Goal: Use online tool/utility: Utilize a website feature to perform a specific function

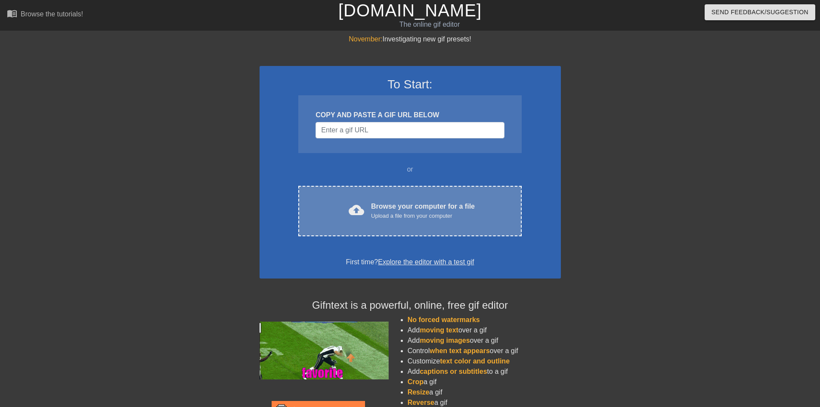
click at [432, 205] on div "Browse your computer for a file Upload a file from your computer" at bounding box center [423, 210] width 104 height 19
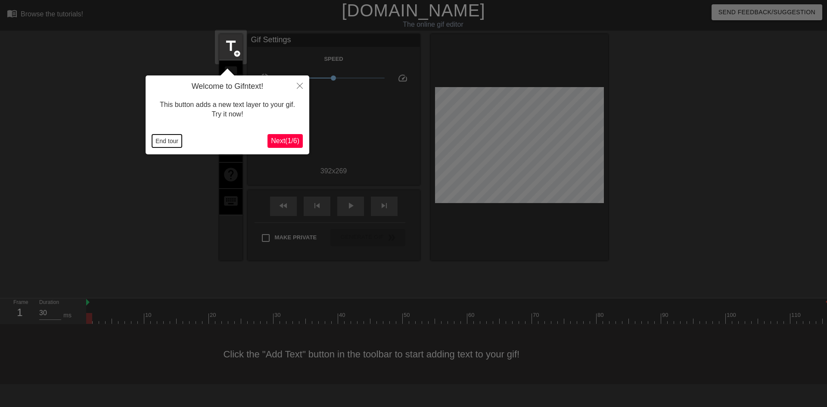
click at [159, 143] on button "End tour" at bounding box center [167, 140] width 30 height 13
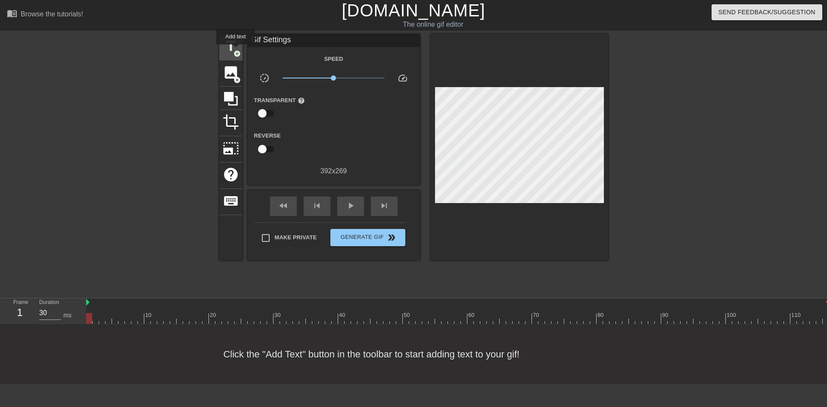
click at [236, 50] on span "add_circle" at bounding box center [236, 53] width 7 height 7
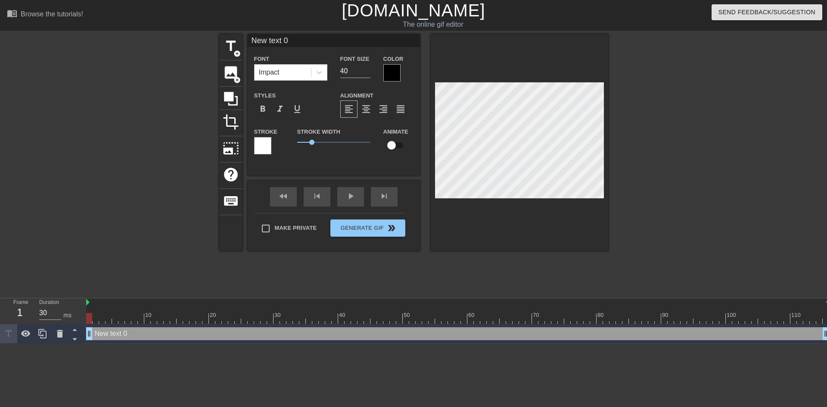
scroll to position [1, 2]
type input "New text"
type textarea "New text"
type input "New text"
type textarea "New text"
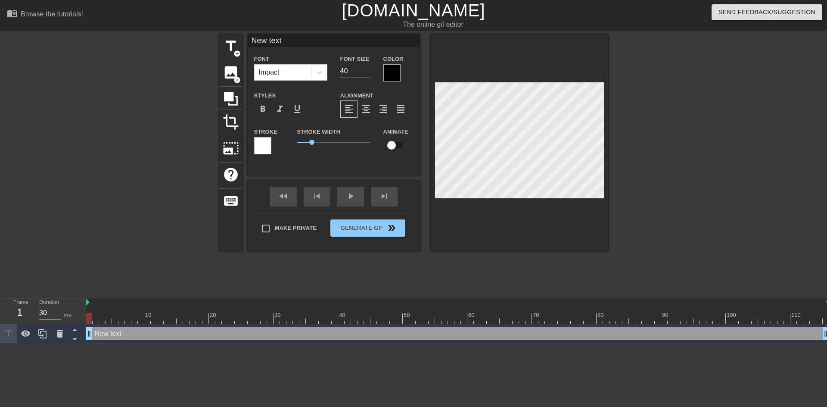
type input "New tex"
type textarea "New tex"
type input "New te"
type textarea "New te"
type input "New t"
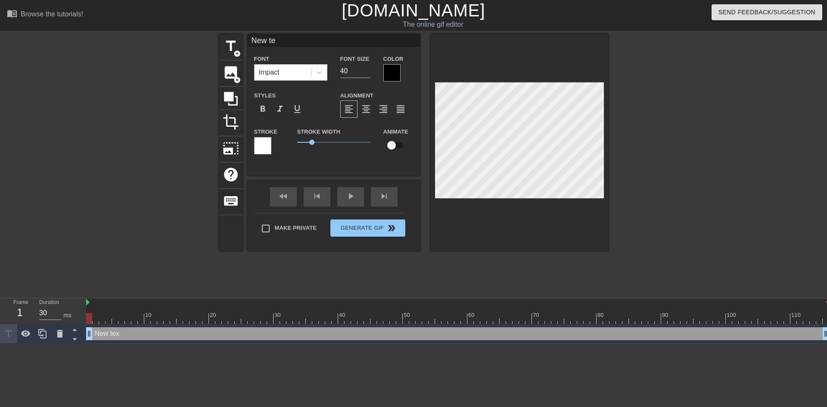
type textarea "New t"
type input "New"
type textarea "New"
type input "New"
type textarea "New"
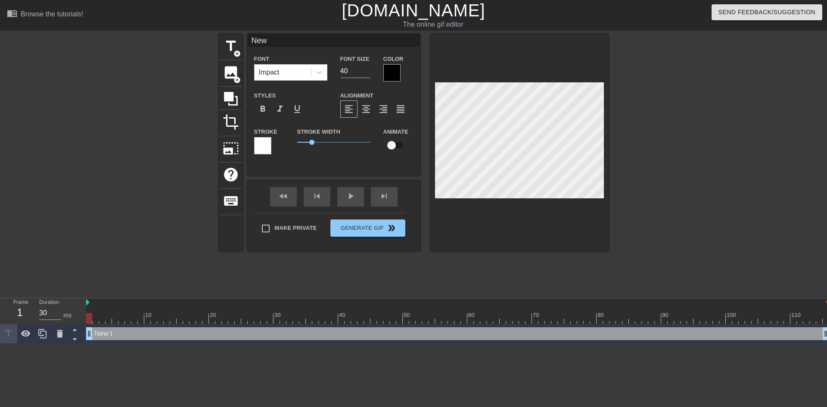
type input "Ne"
type textarea "Ne"
type input "N"
type textarea "N"
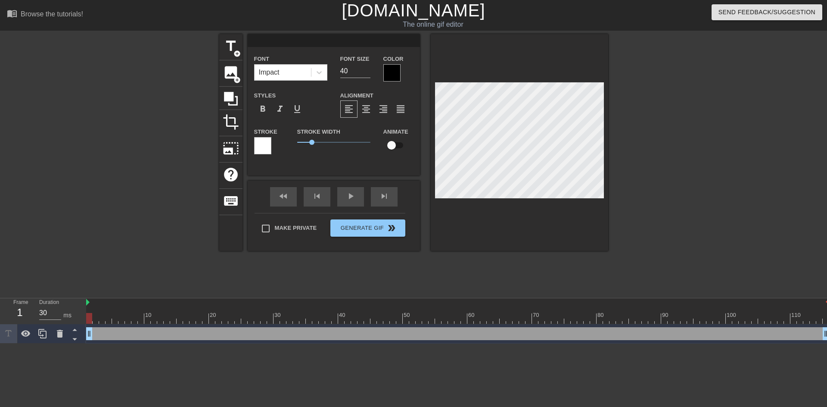
type textarea "s"
type input "sd"
type textarea "sd"
type input "sdf"
type textarea "sdf"
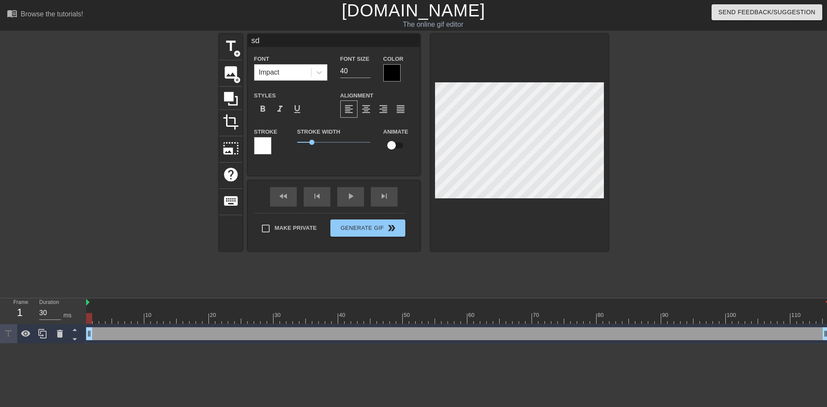
scroll to position [1, 1]
type input "sd"
type textarea "sd"
type input "s"
type textarea "s"
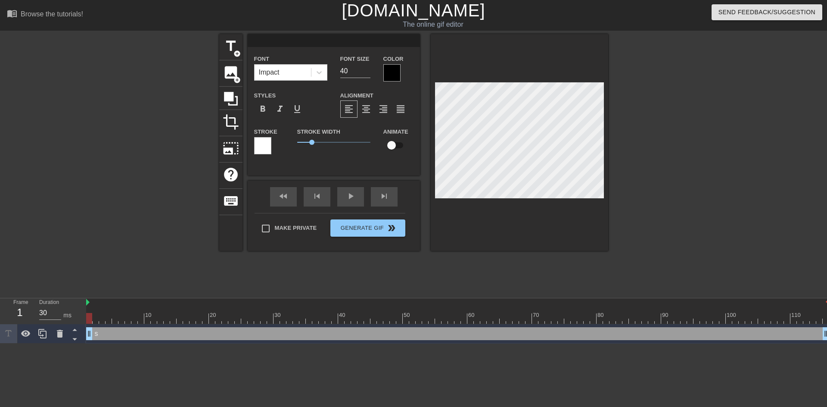
scroll to position [1, 1]
type input "H"
type textarea "H"
type input "Ha"
type textarea "Ha"
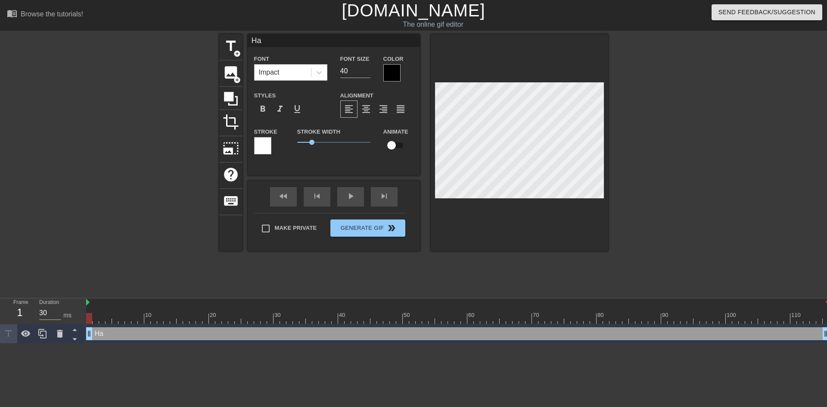
type input "Hap"
type textarea "Hap"
type input "Happ"
type textarea "Happ"
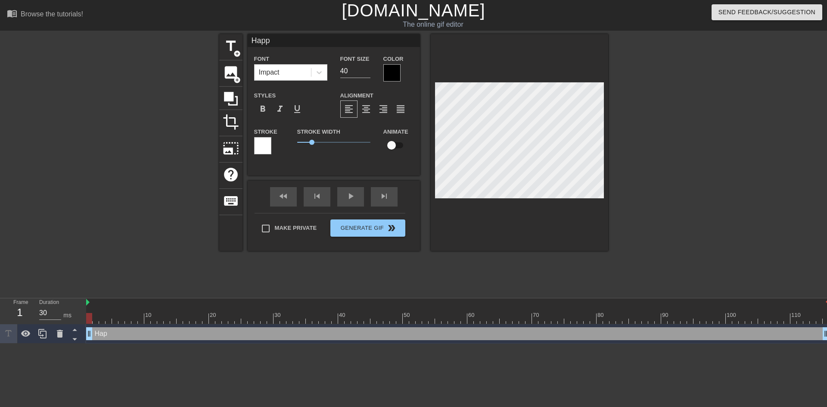
type input "Happy"
type textarea "Happy"
type input "Happy"
type textarea "Happy"
type input "Happy B"
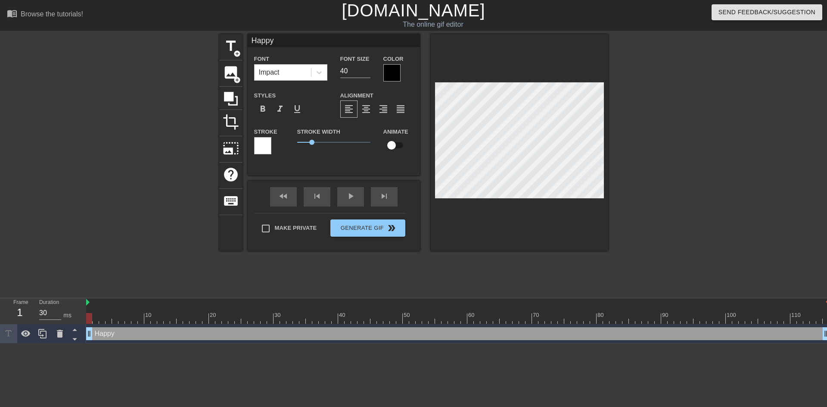
type textarea "Happy B"
type input "Happy Bi"
type textarea "Happy Bir"
type input "Happy Birt"
type textarea "Happy Birt"
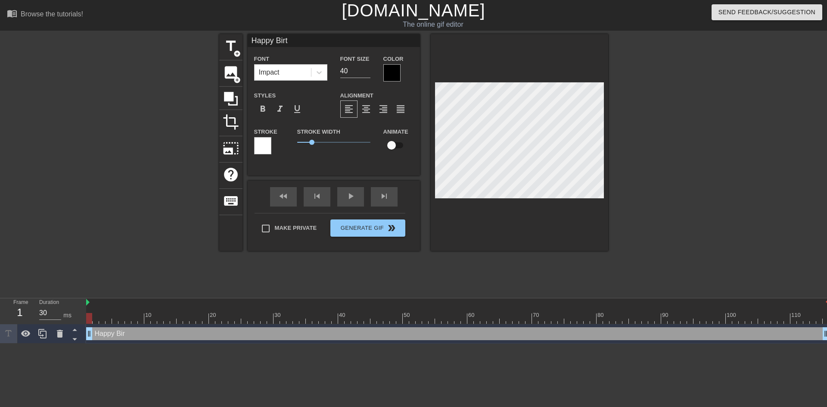
type input "Happy Birth"
type textarea "Happy Birth"
type input "Happy Birthd"
type textarea "Happy Birthd"
type input "Happy Birthda"
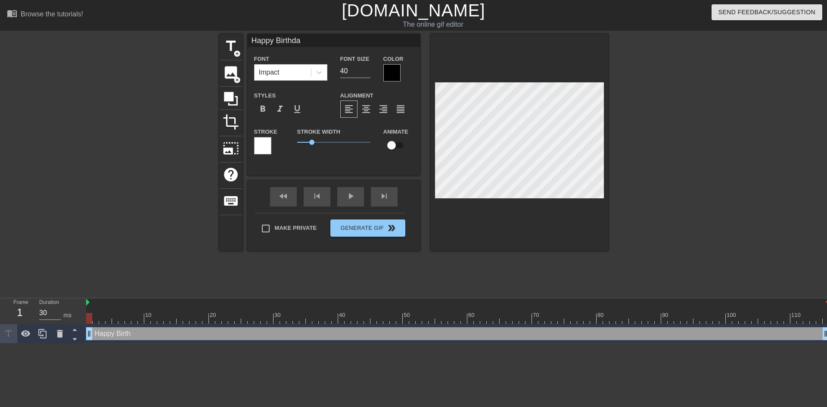
type textarea "Happy Birthda"
type input "Happy Birthday"
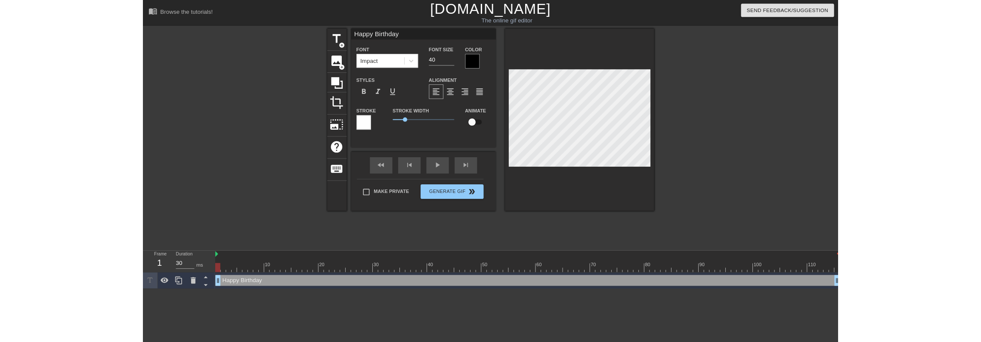
scroll to position [1, 3]
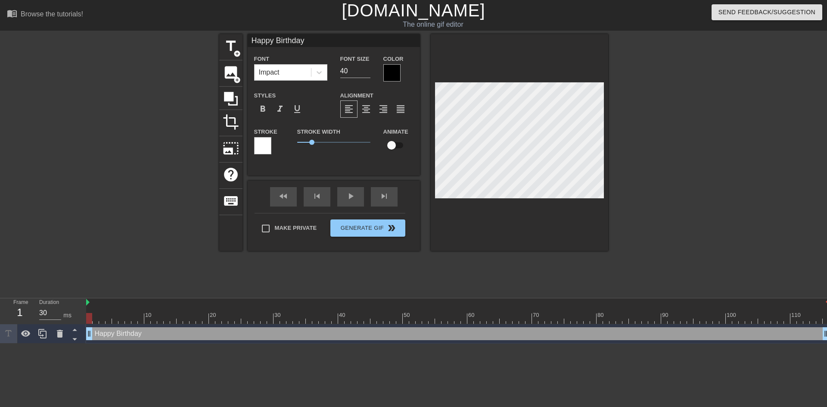
type textarea "Happy Birthday"
click at [381, 118] on div "title add_circle image add_circle crop photo_size_select_large help keyboard Ha…" at bounding box center [413, 142] width 389 height 217
click at [397, 74] on div at bounding box center [391, 72] width 17 height 17
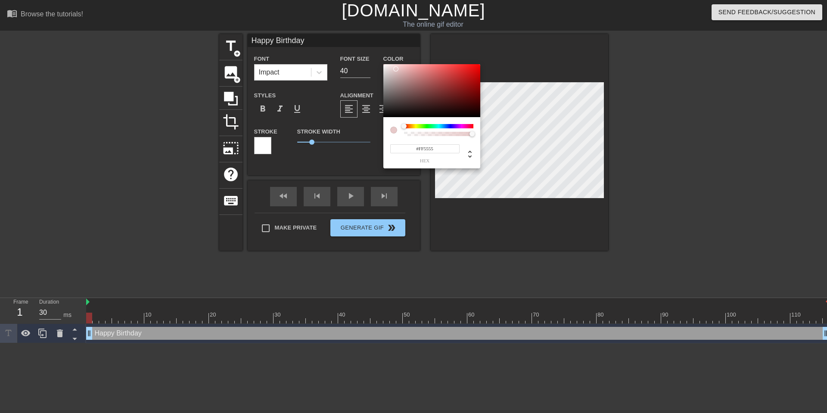
type input "#FFFFFF"
drag, startPoint x: 407, startPoint y: 82, endPoint x: 366, endPoint y: 61, distance: 45.1
click at [366, 61] on div "#FFFFFF hex" at bounding box center [413, 206] width 827 height 413
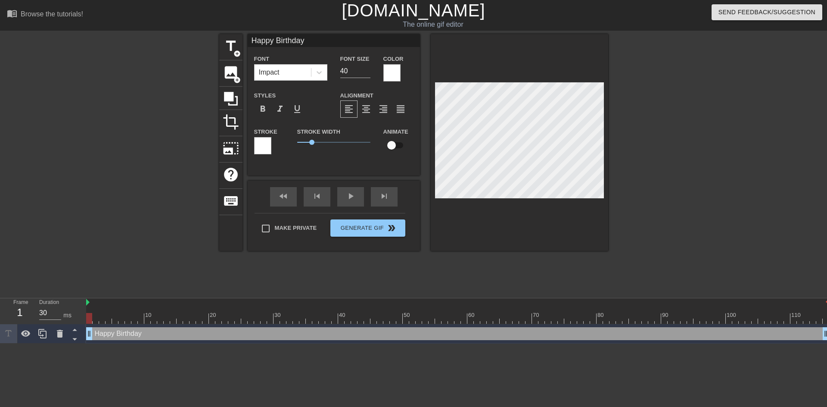
click at [256, 140] on div at bounding box center [262, 145] width 17 height 17
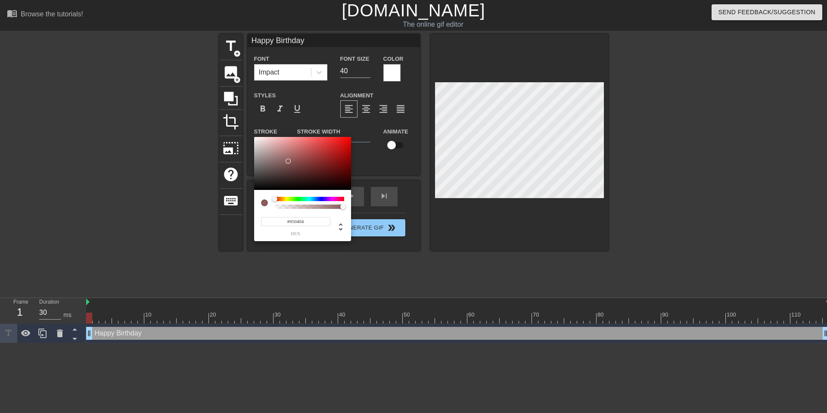
type input "#000000"
drag, startPoint x: 283, startPoint y: 168, endPoint x: 239, endPoint y: 208, distance: 58.8
click at [239, 208] on div "#000000 hex" at bounding box center [413, 206] width 827 height 413
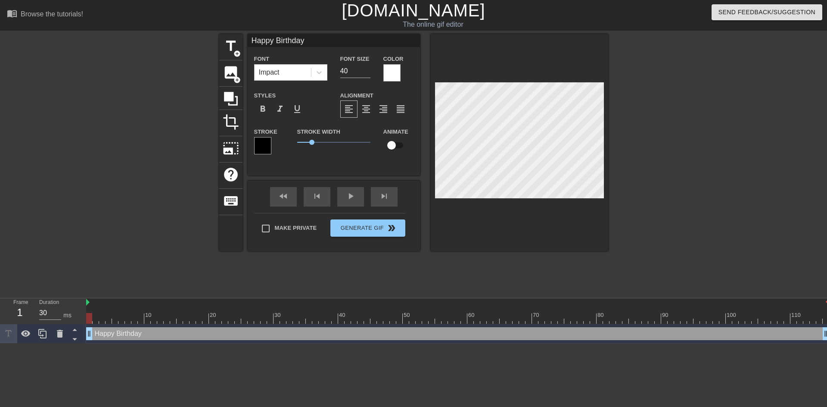
click at [740, 192] on div at bounding box center [682, 163] width 129 height 258
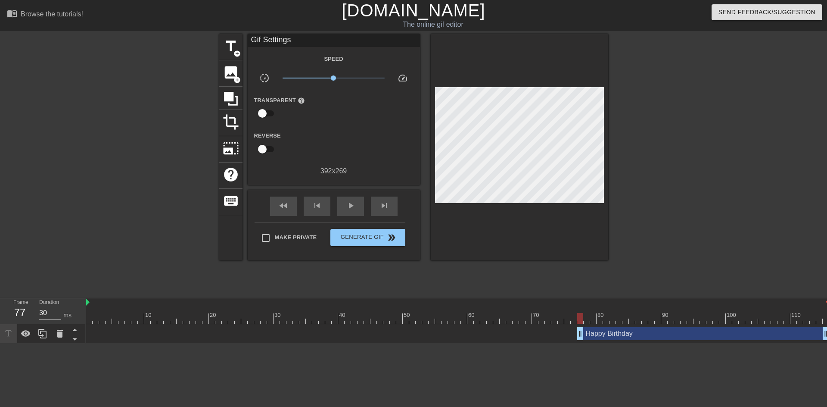
drag, startPoint x: 90, startPoint y: 338, endPoint x: 581, endPoint y: 327, distance: 491.9
click at [553, 323] on div at bounding box center [457, 318] width 743 height 11
click at [331, 77] on span "x0.902" at bounding box center [331, 77] width 5 height 5
click at [289, 208] on div "fast_rewind" at bounding box center [283, 205] width 27 height 19
click at [355, 209] on span "play_arrow" at bounding box center [350, 205] width 10 height 10
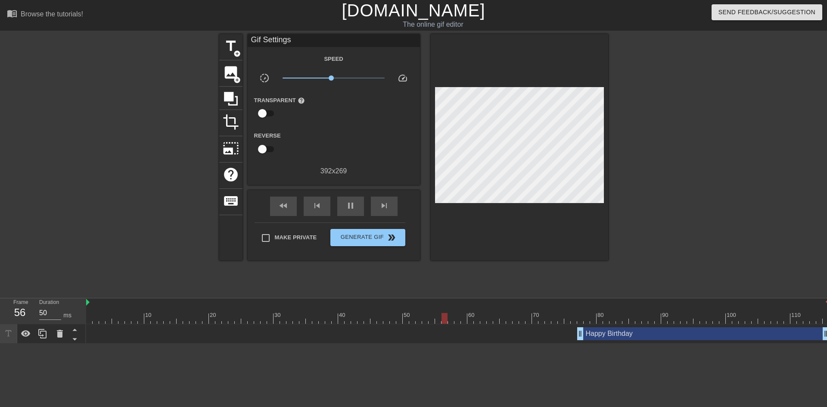
click at [403, 78] on span "speed" at bounding box center [402, 78] width 10 height 10
type input "50"
click at [371, 243] on button "Generate Gif double_arrow" at bounding box center [367, 237] width 75 height 17
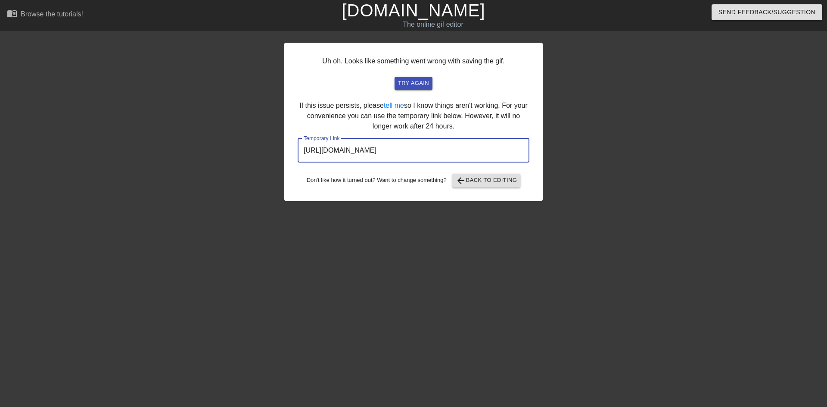
drag, startPoint x: 480, startPoint y: 149, endPoint x: 287, endPoint y: 154, distance: 193.0
click at [287, 154] on div "Uh oh. Looks like something went wrong with saving the gif. try again If this i…" at bounding box center [413, 122] width 258 height 158
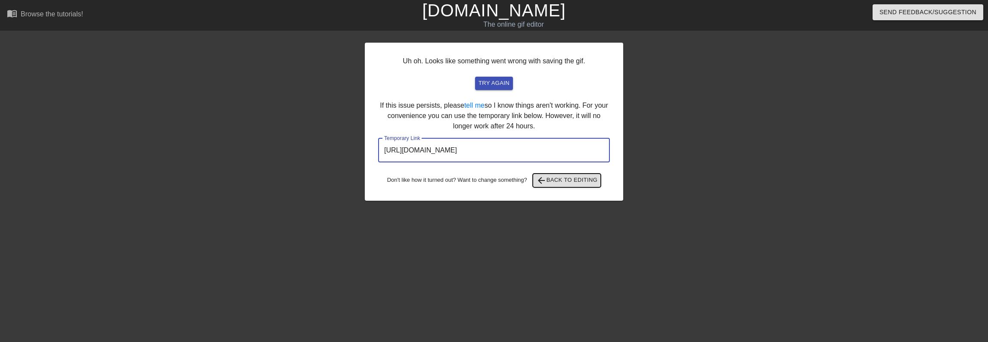
click at [589, 181] on span "arrow_back Back to Editing" at bounding box center [567, 180] width 62 height 10
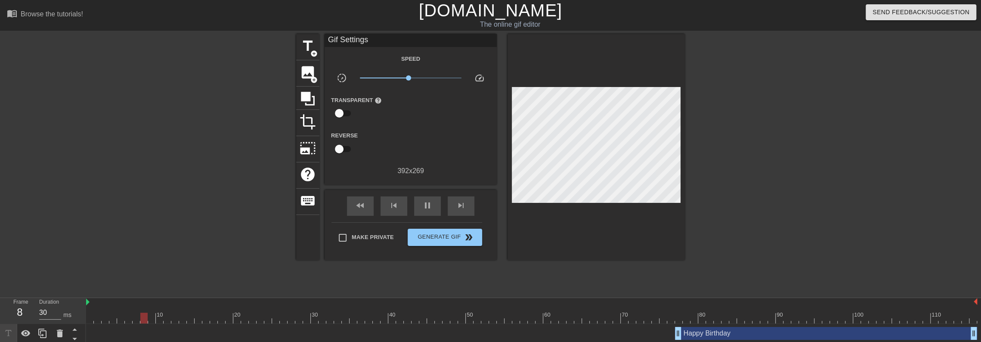
type input "40"
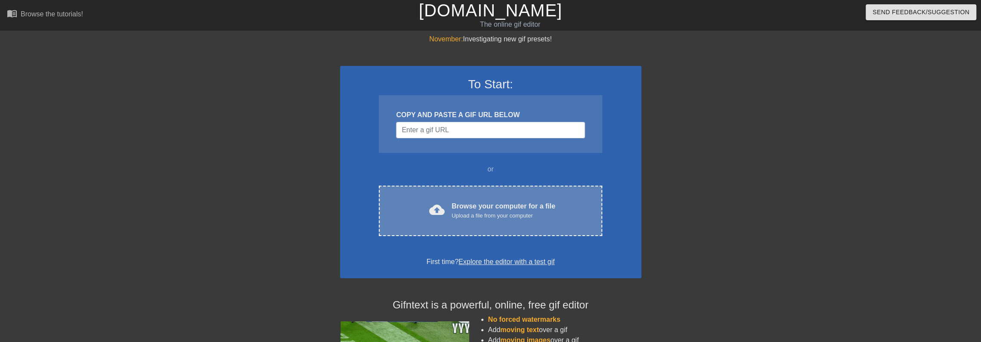
click at [492, 208] on div "Browse your computer for a file Upload a file from your computer" at bounding box center [504, 210] width 104 height 19
click at [451, 202] on div "cloud_upload Browse your computer for a file Upload a file from your computer" at bounding box center [490, 210] width 187 height 19
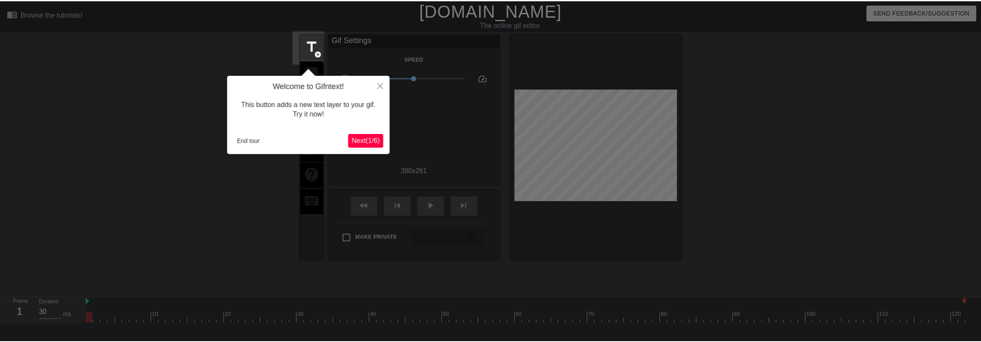
scroll to position [21, 0]
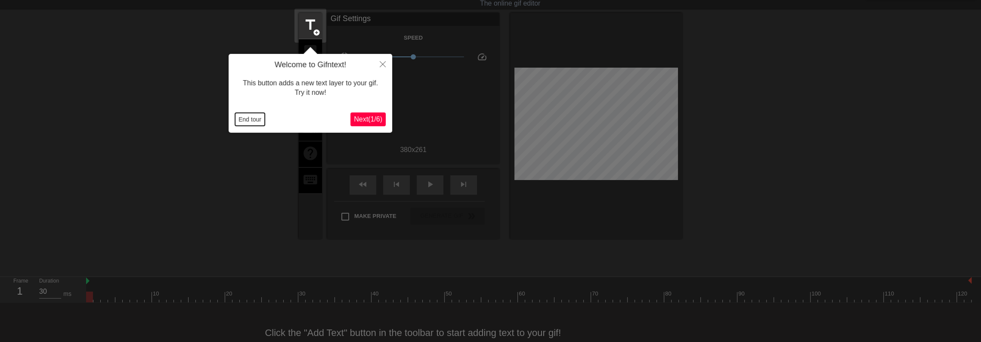
click at [251, 120] on button "End tour" at bounding box center [250, 119] width 30 height 13
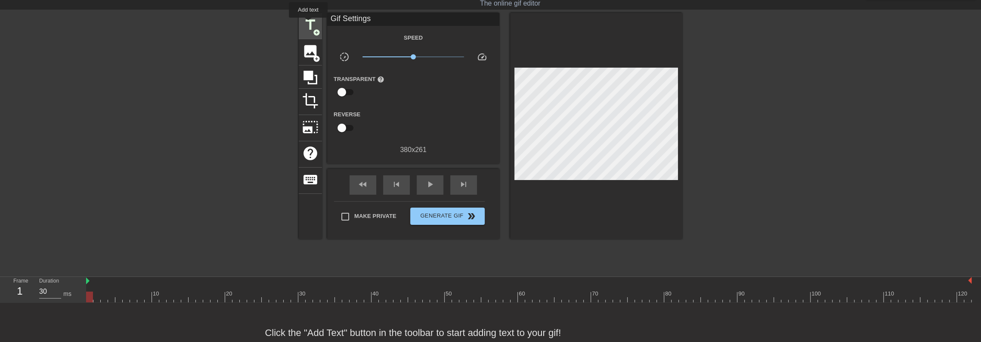
click at [308, 24] on span "title" at bounding box center [310, 25] width 16 height 16
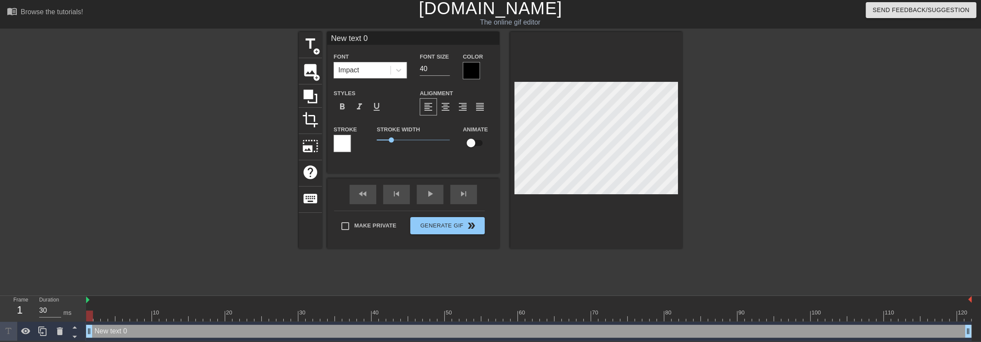
scroll to position [1, 3]
type input "New text"
type textarea "New text"
type input "New text"
type textarea "New text"
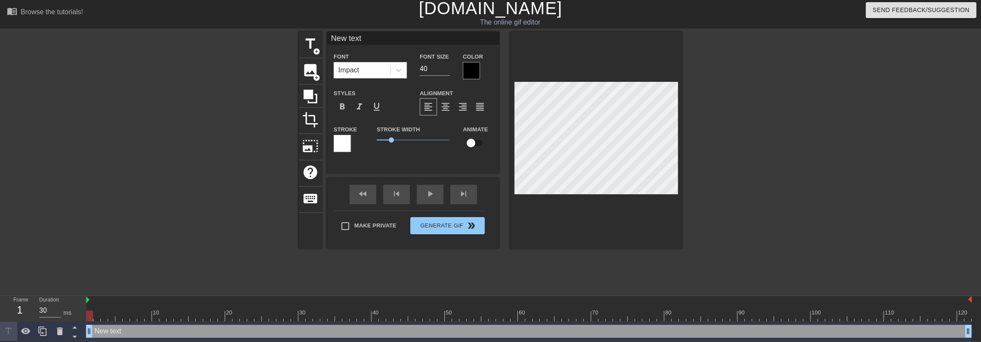
type input "New tex"
type textarea "New tex"
type input "New te"
type textarea "New te"
type input "New t"
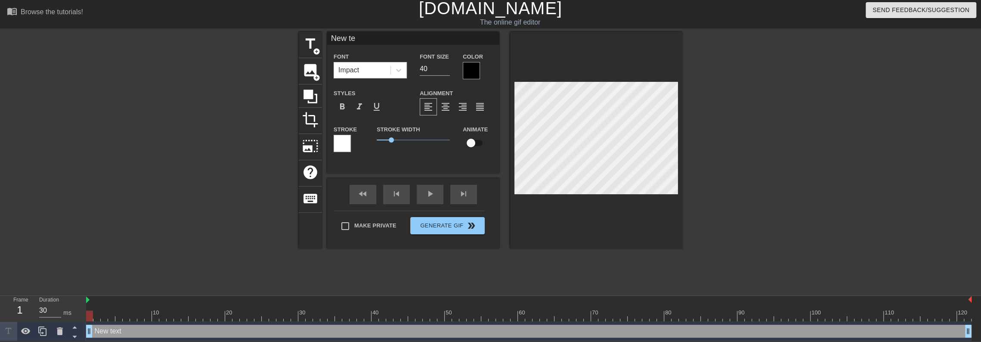
type textarea "New t"
type input "New"
type textarea "New"
type input "New"
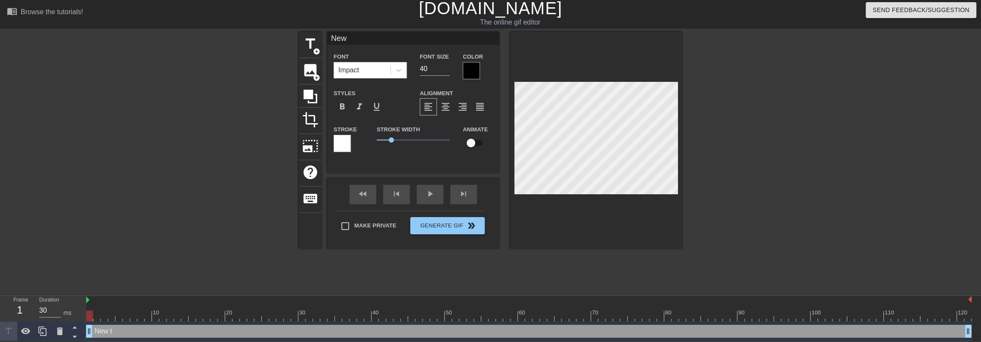
type textarea "New"
type input "Ne"
type textarea "Ne"
type input "N"
type textarea "N"
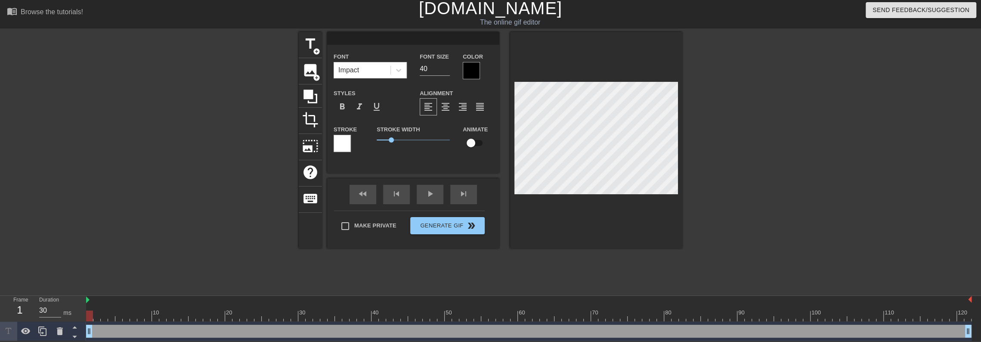
type input "H"
type textarea "H"
type input "Ha"
type textarea "Ha"
type input "Hap"
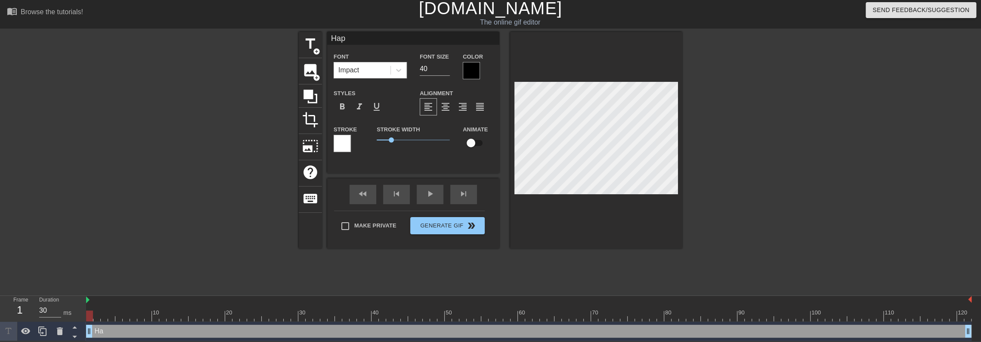
type textarea "Hap"
type input "Happ"
type textarea "Happ"
type input "Happy"
type textarea "Happy"
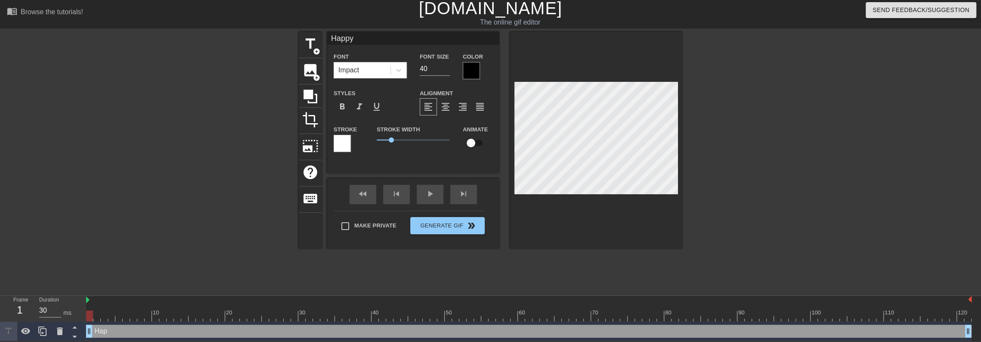
scroll to position [1, 1]
type input "Happy"
type textarea "Happy"
type input "Happy V"
type textarea "Happy V"
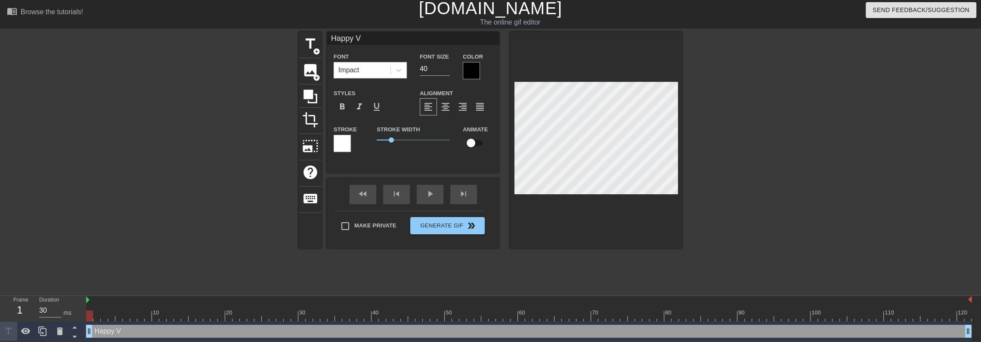
type input "Happy"
type textarea "Happy"
type input "Happy B"
type textarea "Happy B"
type input "Happy Bi"
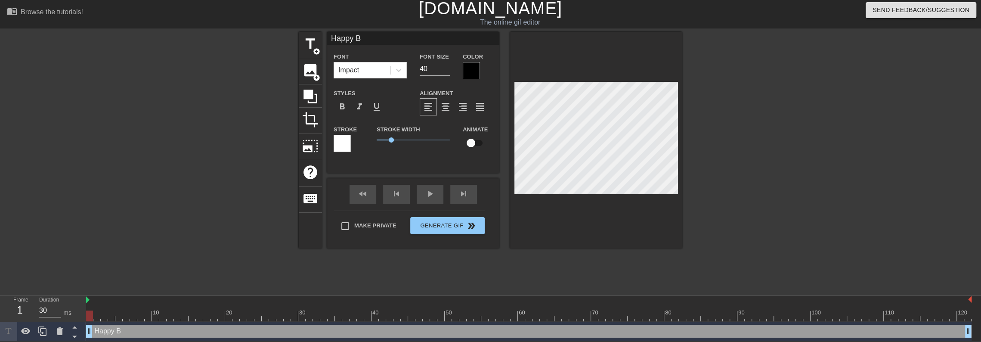
type textarea "Happy Bi"
type input "Happy Bir"
type textarea "Happy Bir"
type input "Happy Birt"
type textarea "Happy Birt"
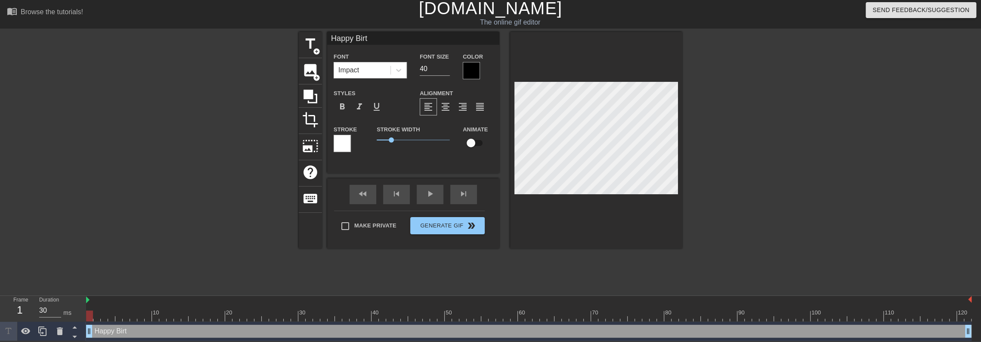
type input "Happy Birth"
type textarea "Happy Birth"
type input "Happy Birthd"
type textarea "Happy Birthd"
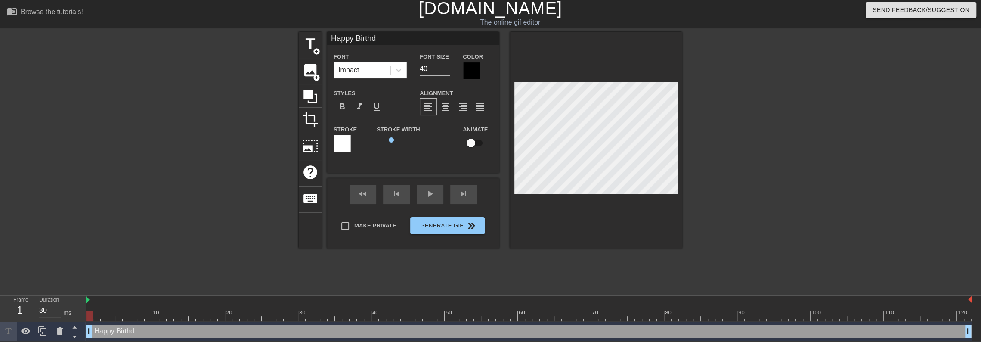
type input "Happy Birthda"
type textarea "Happy Birthda"
type input "Happy Birthday"
type textarea "Happy Birthday"
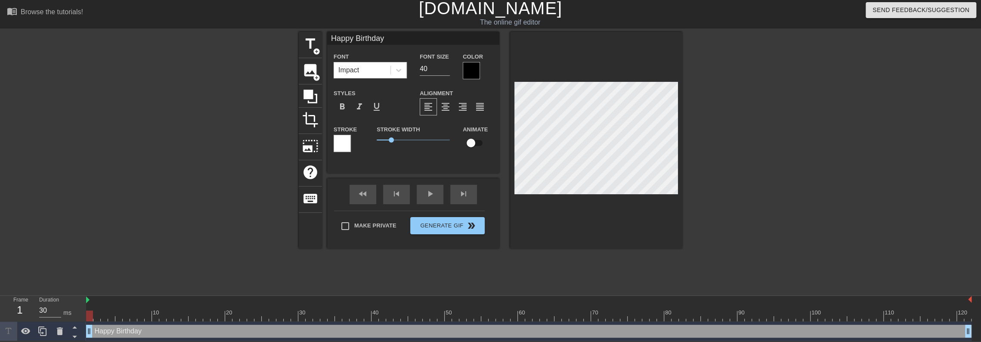
click at [511, 140] on div at bounding box center [596, 140] width 172 height 217
click at [469, 68] on div at bounding box center [471, 70] width 17 height 17
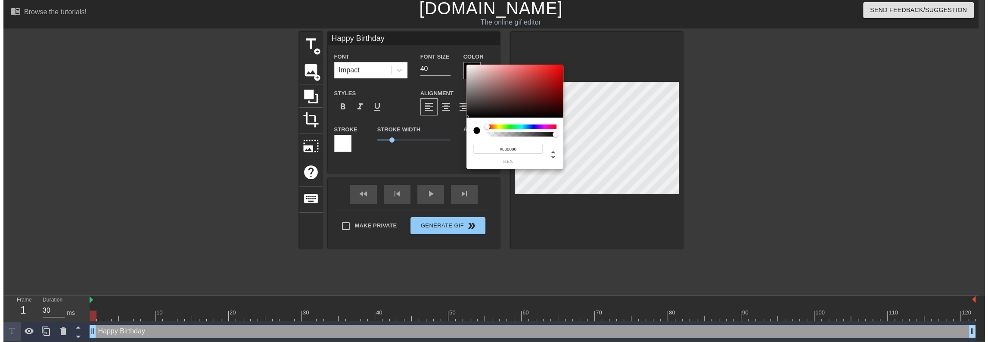
scroll to position [0, 0]
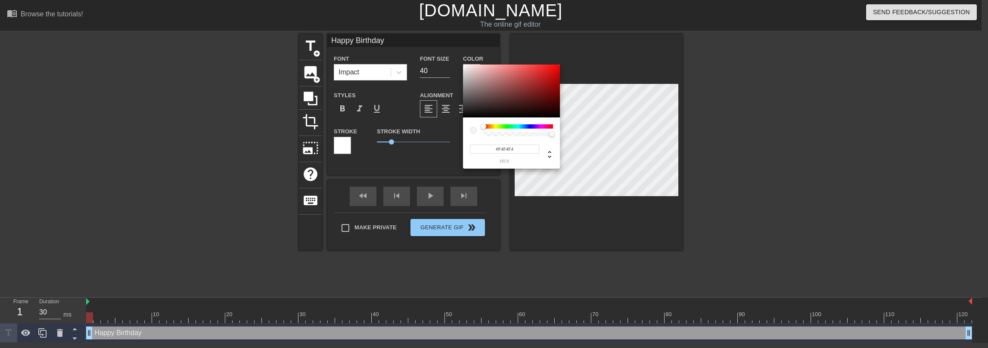
type input "#FFFFFF"
drag, startPoint x: 463, startPoint y: 70, endPoint x: 440, endPoint y: 48, distance: 31.4
click at [440, 48] on div "#FFFFFF hex" at bounding box center [494, 174] width 988 height 348
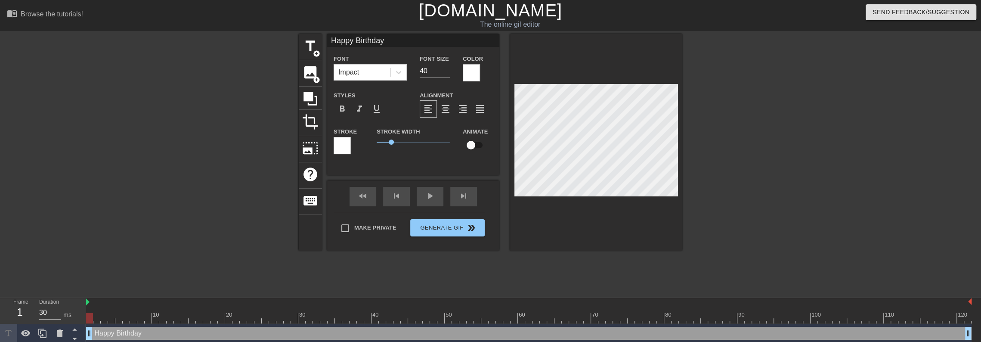
click at [337, 153] on div at bounding box center [342, 145] width 17 height 17
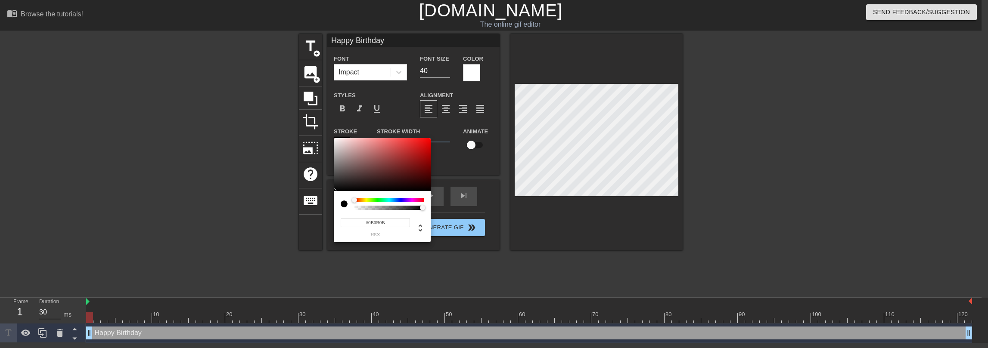
type input "#000000"
drag, startPoint x: 369, startPoint y: 170, endPoint x: 309, endPoint y: 206, distance: 69.8
click at [309, 204] on div "#000000 hex" at bounding box center [494, 174] width 988 height 348
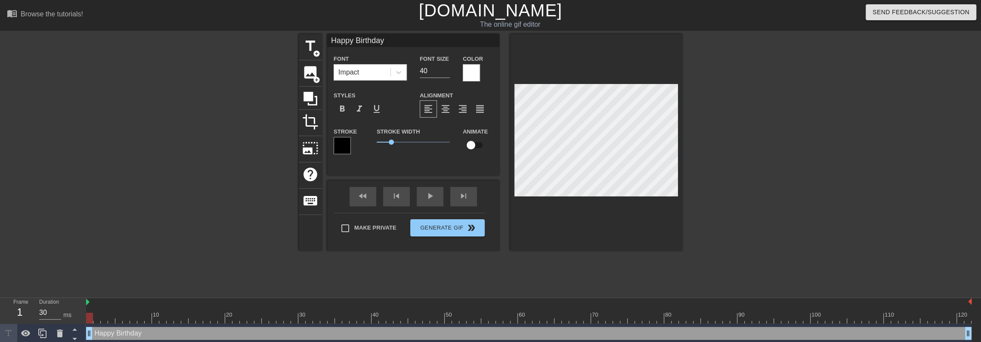
click at [473, 145] on input "checkbox" at bounding box center [471, 145] width 49 height 16
click at [476, 145] on input "checkbox" at bounding box center [479, 145] width 49 height 16
checkbox input "false"
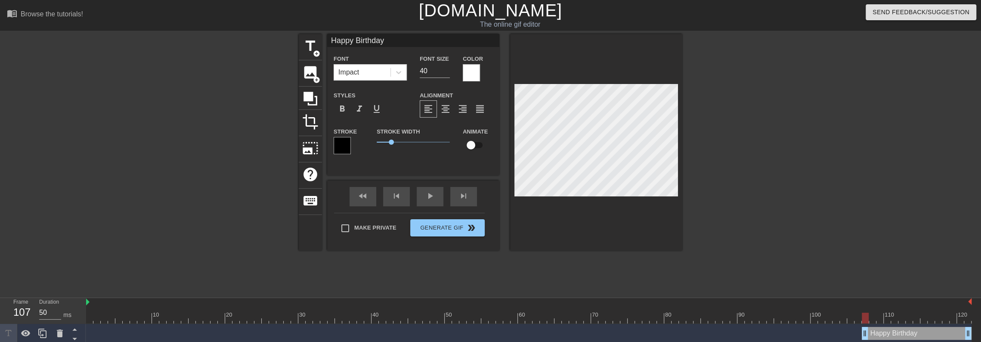
drag, startPoint x: 89, startPoint y: 335, endPoint x: 868, endPoint y: 355, distance: 779.7
click at [868, 342] on html "menu_book Browse the tutorials! Gifntext.com The online gif editor Send Feedbac…" at bounding box center [490, 171] width 981 height 343
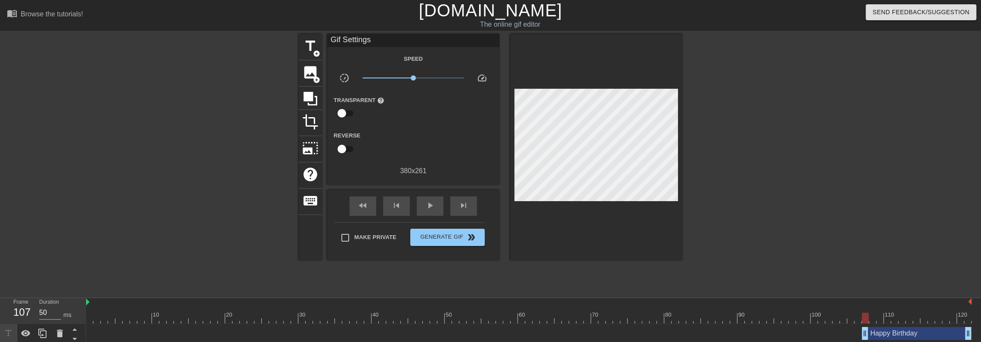
drag, startPoint x: 861, startPoint y: 334, endPoint x: 812, endPoint y: 335, distance: 49.1
click at [812, 335] on div "Happy Birthday drag_handle drag_handle" at bounding box center [529, 333] width 886 height 13
drag, startPoint x: 867, startPoint y: 335, endPoint x: 809, endPoint y: 334, distance: 58.6
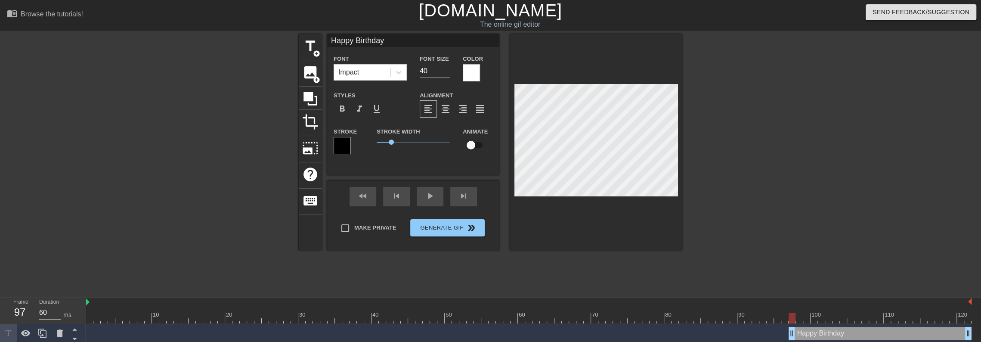
drag, startPoint x: 804, startPoint y: 334, endPoint x: 792, endPoint y: 338, distance: 13.6
click at [366, 194] on div "fast_rewind skip_previous play_arrow skip_next" at bounding box center [413, 196] width 140 height 32
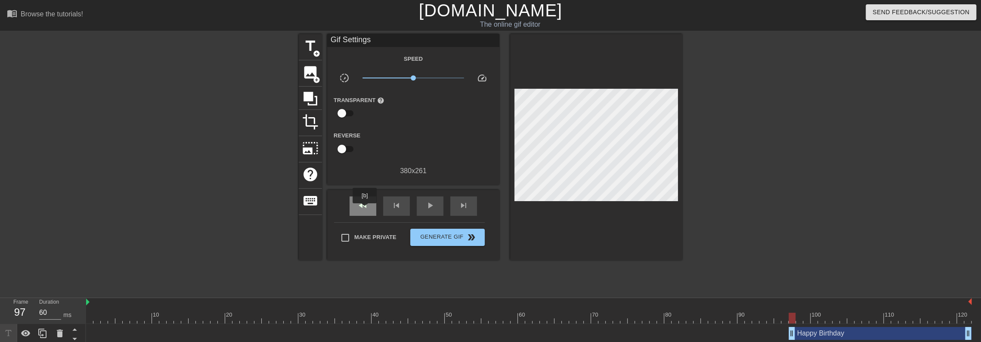
click at [365, 209] on span "fast_rewind" at bounding box center [363, 205] width 10 height 10
click at [443, 210] on div "play_arrow" at bounding box center [430, 205] width 27 height 19
click at [430, 204] on span "pause" at bounding box center [430, 205] width 10 height 10
click at [359, 196] on div "fast_rewind" at bounding box center [363, 205] width 27 height 19
click at [445, 202] on div "fast_rewind skip_previous play_arrow skip_next" at bounding box center [413, 206] width 140 height 32
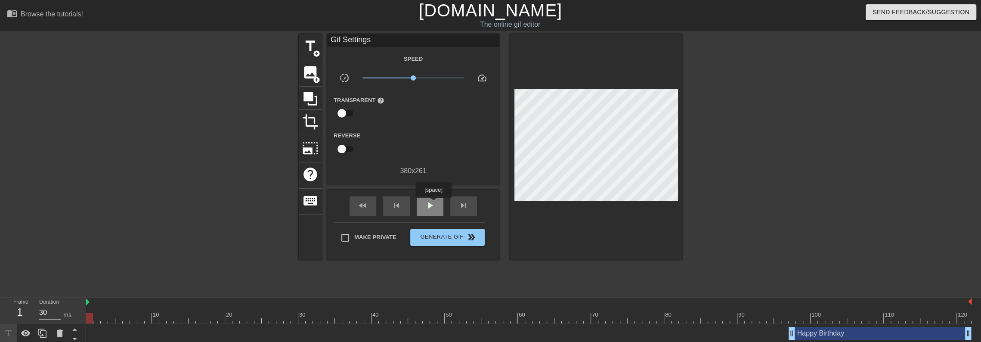
click at [429, 205] on span "play_arrow" at bounding box center [430, 205] width 10 height 10
drag, startPoint x: 791, startPoint y: 334, endPoint x: 786, endPoint y: 334, distance: 5.2
type input "60"
click at [450, 236] on span "Generate Gif double_arrow" at bounding box center [448, 237] width 68 height 10
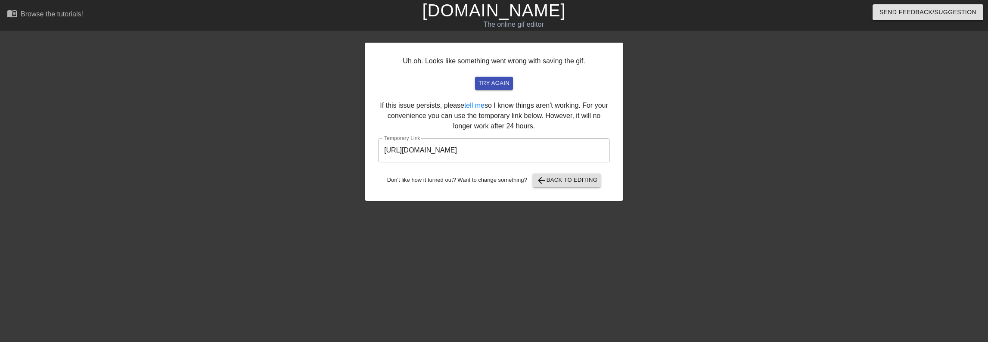
click at [497, 149] on input "https://www.gifntext.com/temp_generations/hWrRljrr.gif" at bounding box center [494, 150] width 232 height 24
click at [473, 149] on input "https://www.gifntext.com/temp_generations/hWrRljrr.gif" at bounding box center [494, 150] width 232 height 24
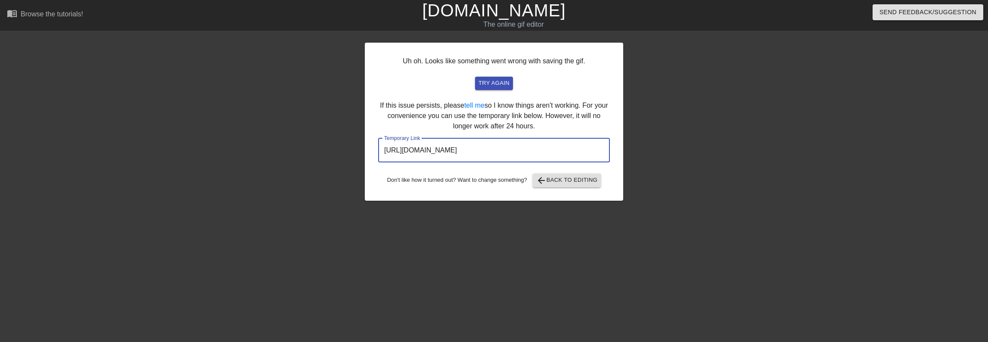
click at [473, 149] on input "https://www.gifntext.com/temp_generations/hWrRljrr.gif" at bounding box center [494, 150] width 232 height 24
